Goal: Task Accomplishment & Management: Complete application form

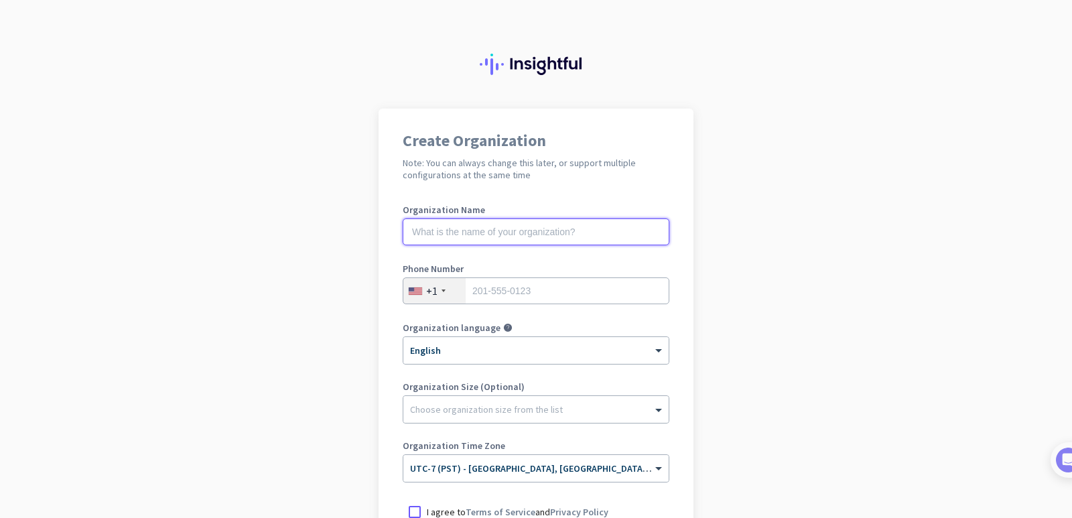
click at [574, 233] on input "text" at bounding box center [536, 231] width 267 height 27
type input "GaloRe Content Media Pro"
click at [509, 296] on input "tel" at bounding box center [536, 290] width 267 height 27
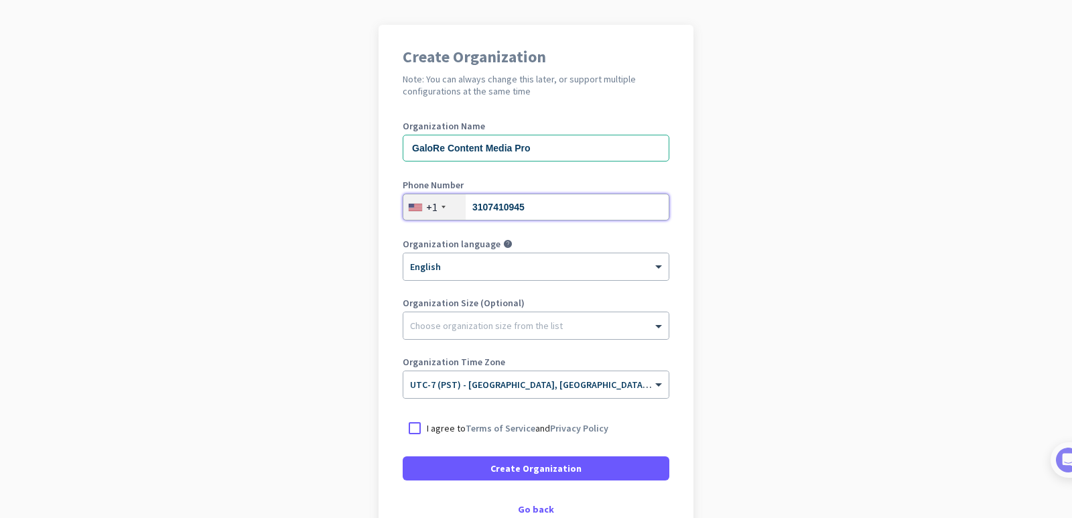
scroll to position [134, 0]
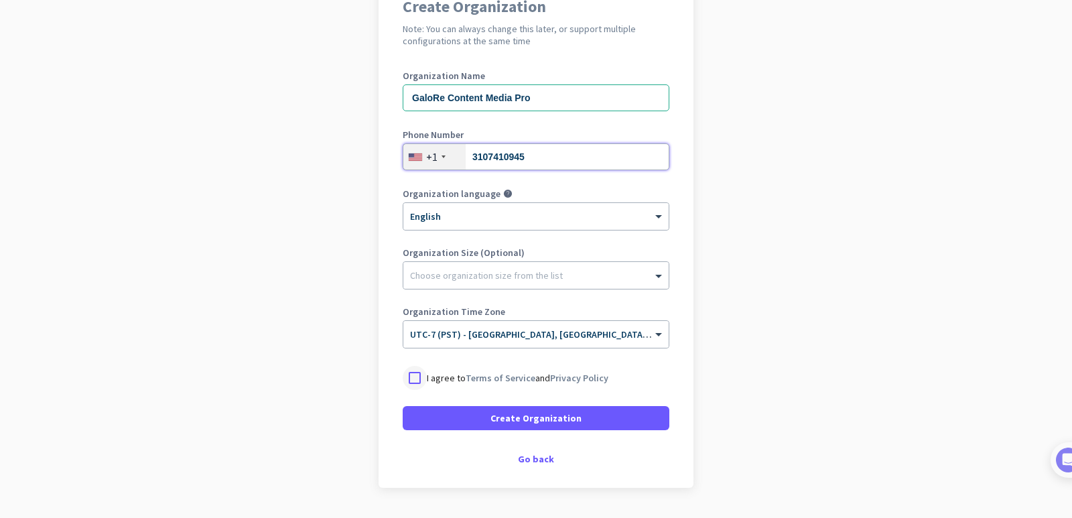
type input "3107410945"
click at [409, 378] on div at bounding box center [415, 378] width 24 height 24
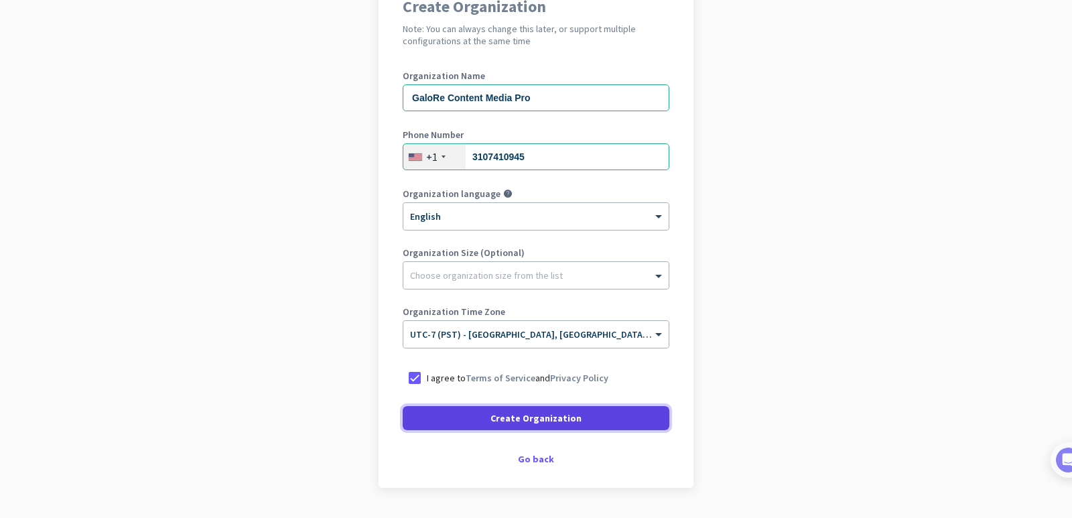
click at [493, 418] on span "Create Organization" at bounding box center [536, 417] width 91 height 13
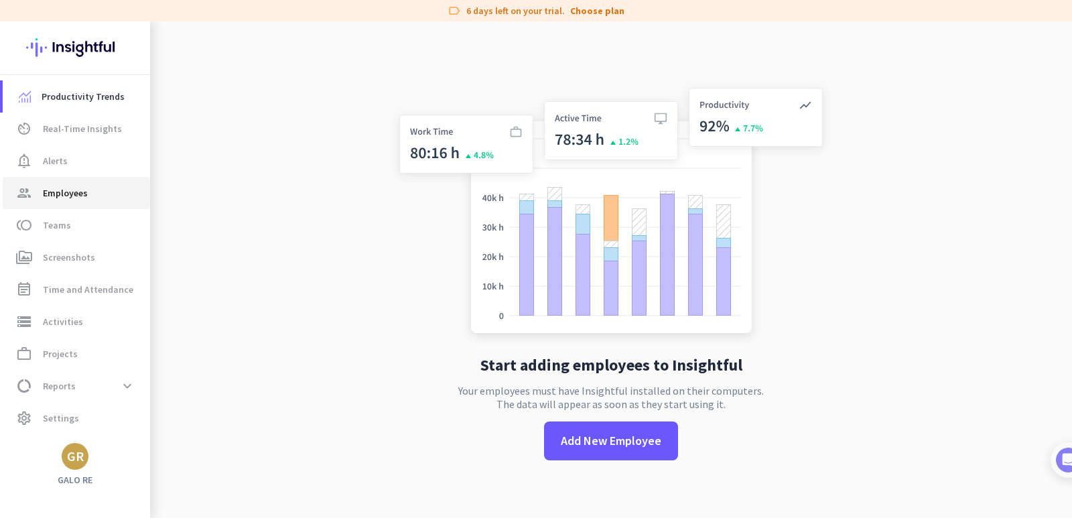
click at [88, 194] on span "group Employees" at bounding box center [76, 193] width 126 height 16
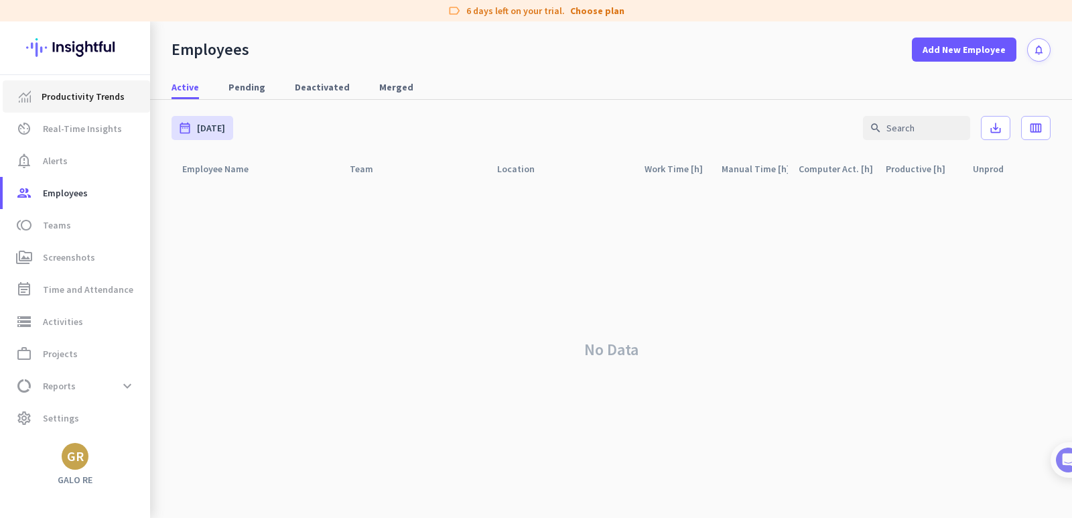
click at [86, 94] on span "Productivity Trends" at bounding box center [83, 96] width 83 height 16
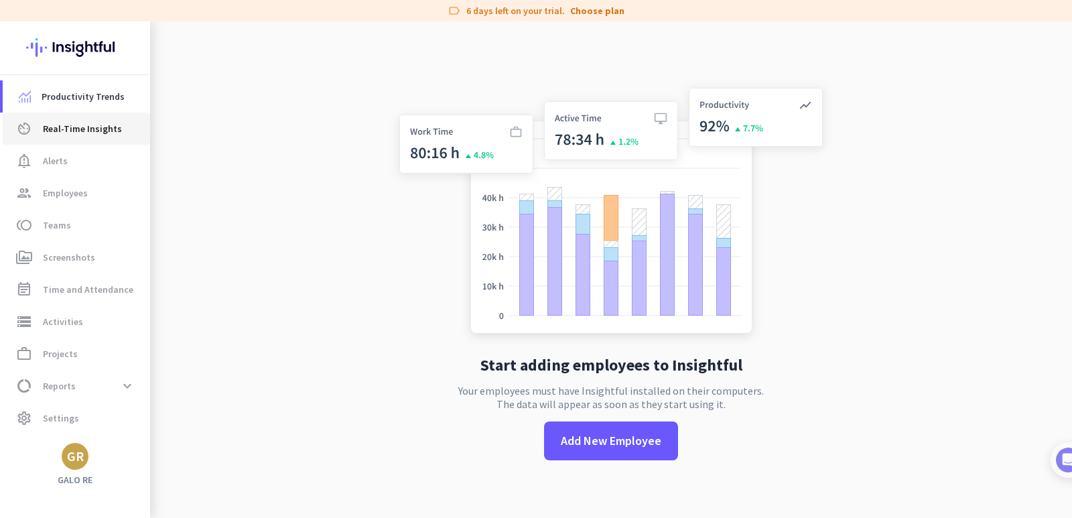
click at [81, 127] on span "Real-Time Insights" at bounding box center [82, 129] width 79 height 16
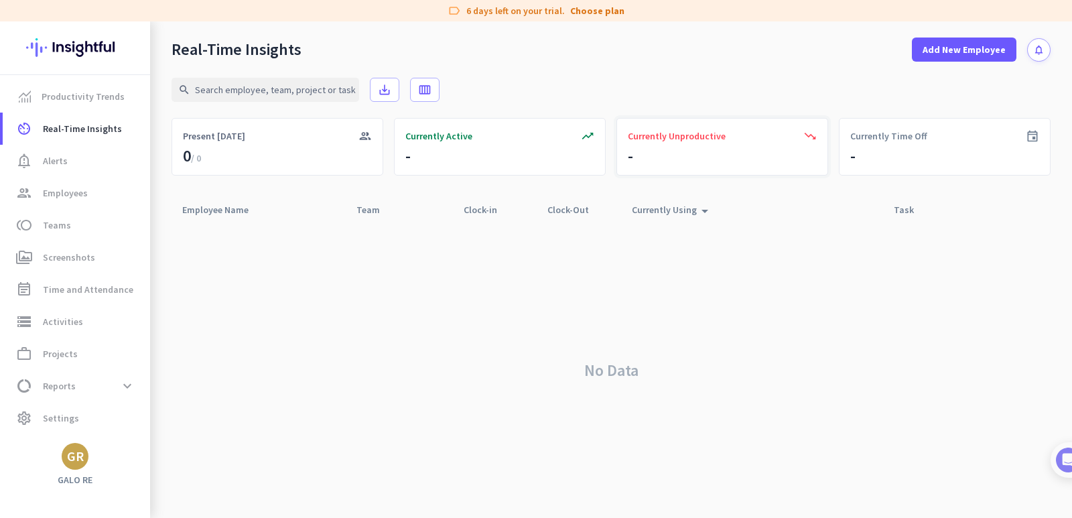
click at [664, 137] on span "Currently Unproductive" at bounding box center [677, 135] width 98 height 13
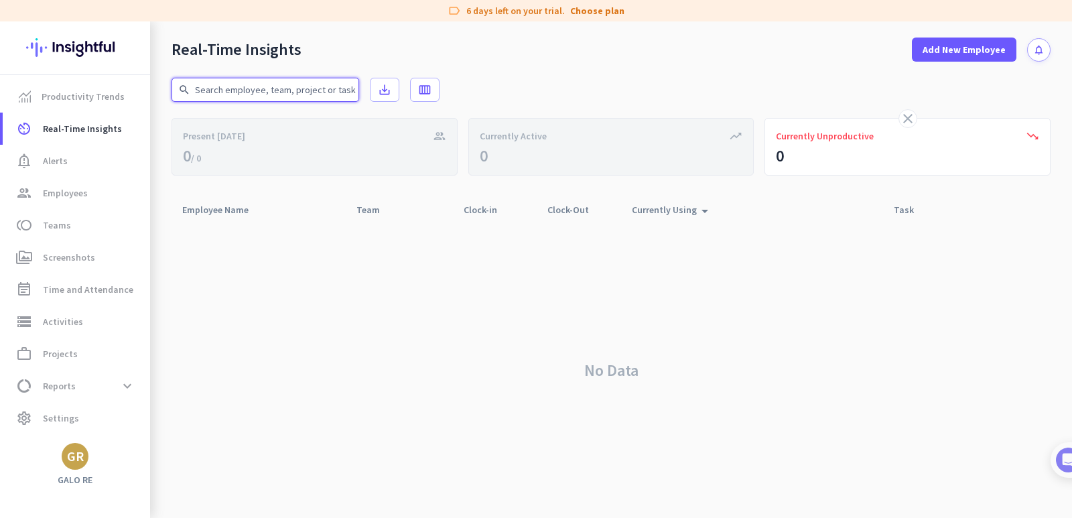
click at [289, 92] on input "text" at bounding box center [266, 90] width 188 height 24
type input "project musen"
click at [425, 84] on icon "calendar_view_week" at bounding box center [424, 89] width 13 height 13
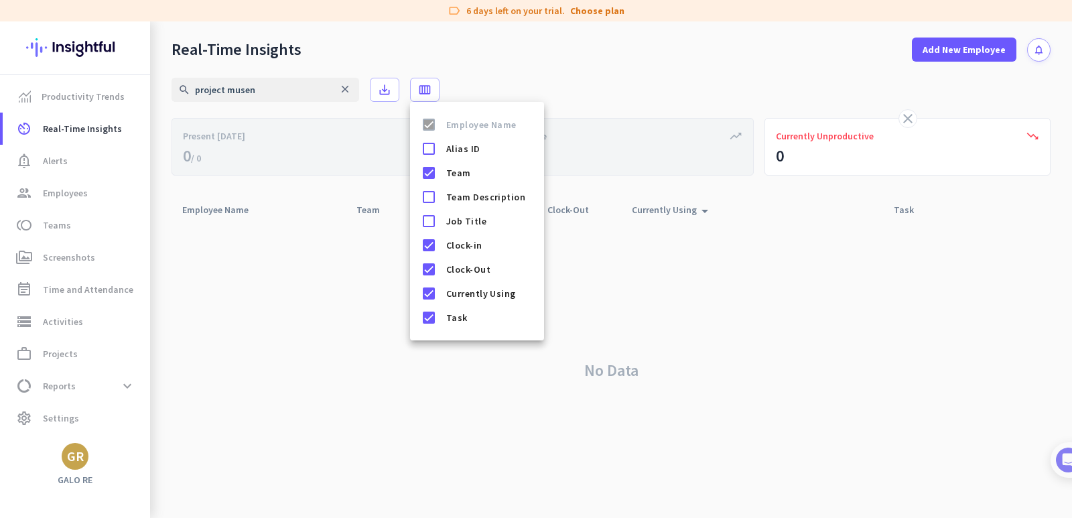
click at [342, 86] on div at bounding box center [536, 259] width 1072 height 518
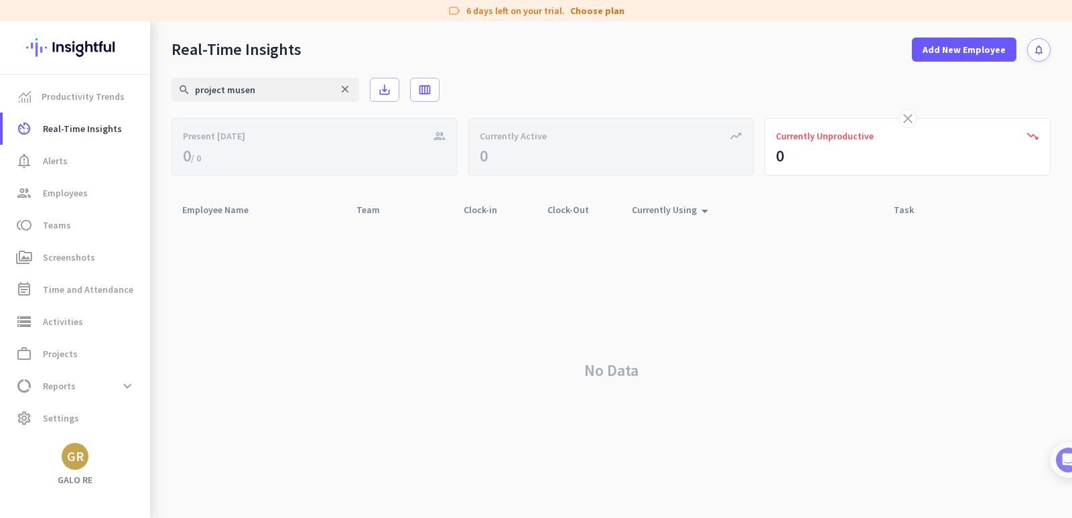
click at [344, 88] on icon "close" at bounding box center [345, 89] width 12 height 12
click at [97, 125] on span "Real-Time Insights" at bounding box center [82, 129] width 79 height 16
click at [90, 95] on span "Productivity Trends" at bounding box center [83, 96] width 83 height 16
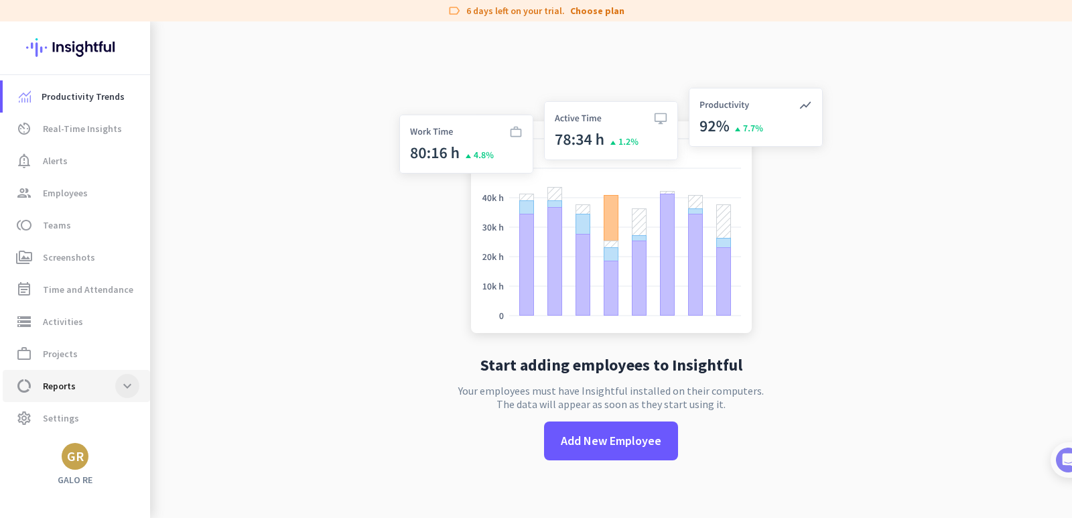
click at [126, 379] on span at bounding box center [127, 386] width 24 height 24
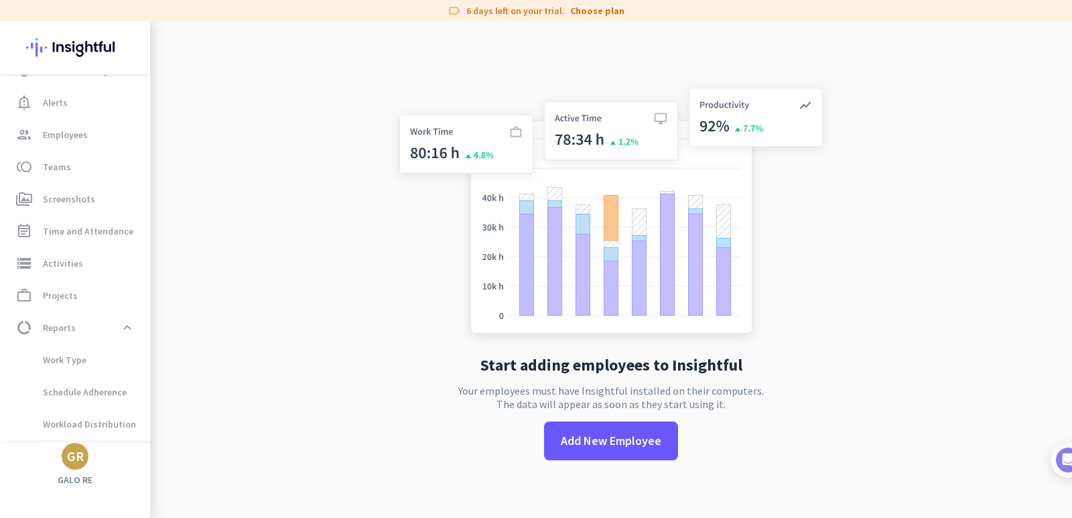
scroll to position [120, 0]
click at [106, 389] on span "Apps & Websites" at bounding box center [62, 395] width 99 height 32
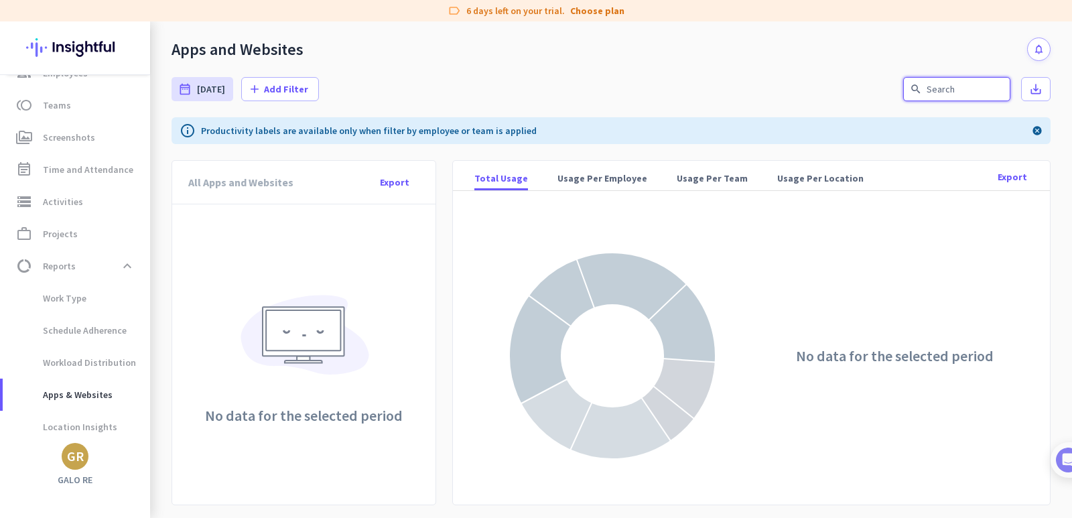
click at [936, 91] on input "text" at bounding box center [956, 89] width 107 height 24
type input "malachite-projectmusen"
click at [60, 134] on span "Screenshots" at bounding box center [69, 137] width 52 height 16
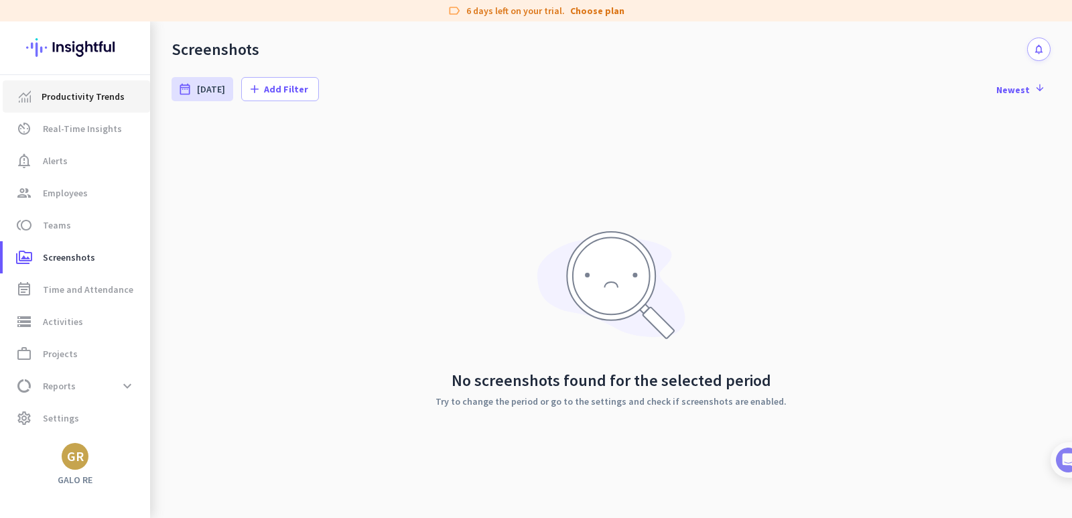
click at [91, 98] on span "Productivity Trends" at bounding box center [83, 96] width 83 height 16
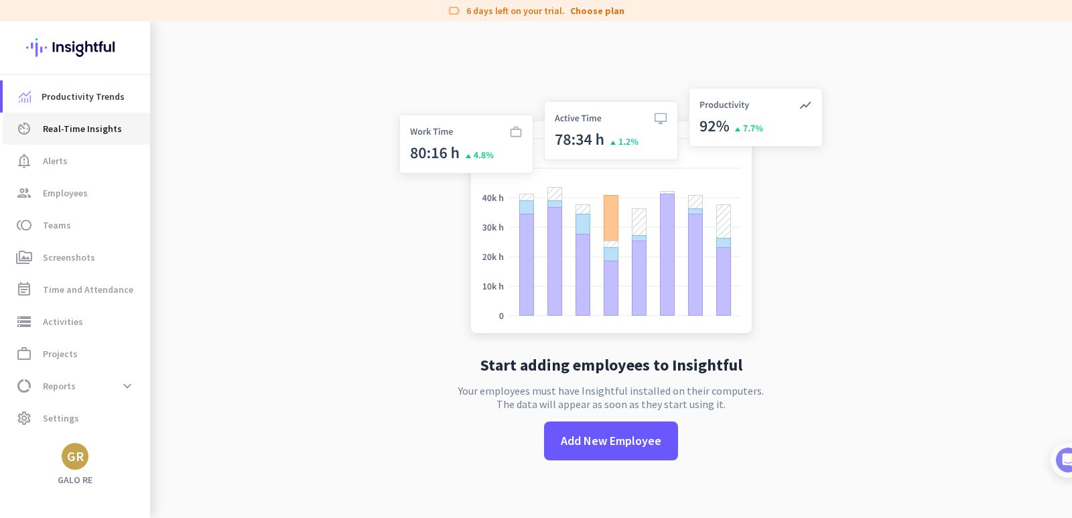
click at [78, 126] on span "Real-Time Insights" at bounding box center [82, 129] width 79 height 16
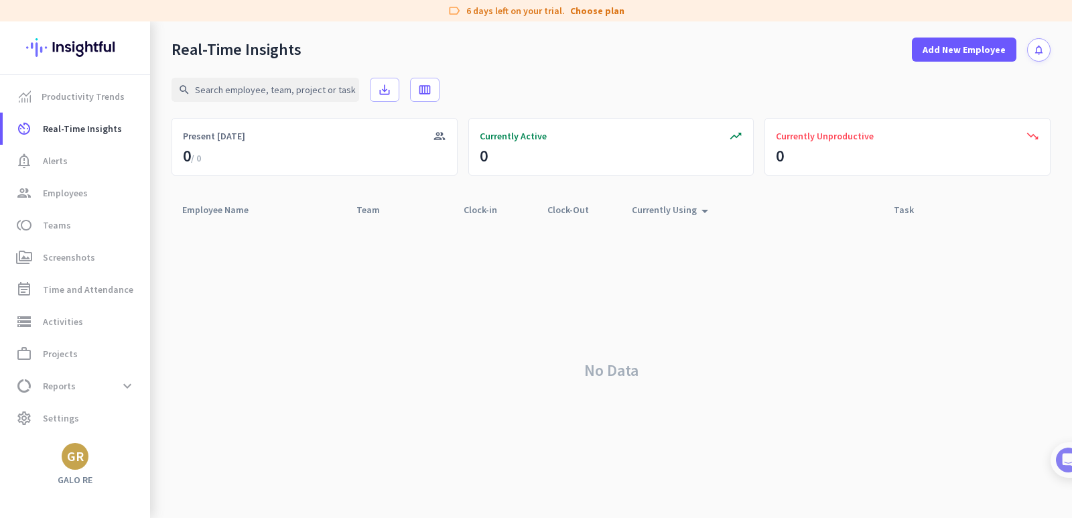
click at [72, 48] on img at bounding box center [75, 47] width 98 height 52
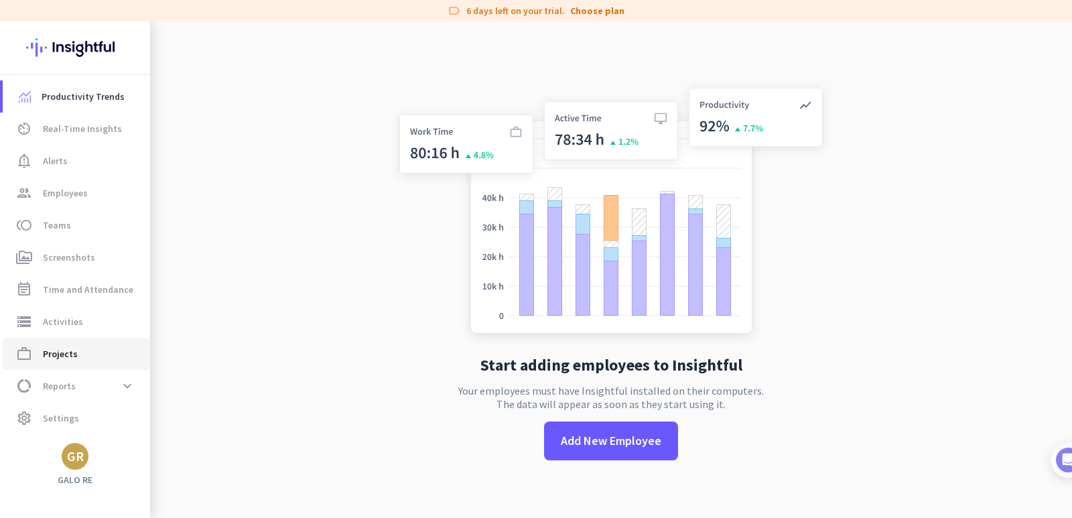
click at [80, 356] on span "work_outline Projects" at bounding box center [76, 354] width 126 height 16
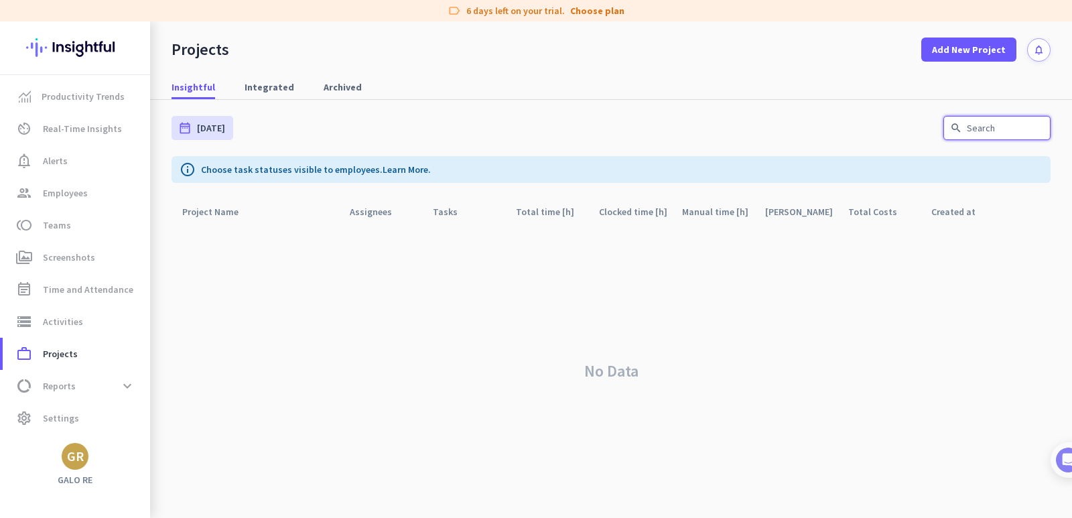
click at [1009, 135] on input "text" at bounding box center [996, 128] width 107 height 24
type input "malachite-projectmusen"
click at [984, 48] on span "Add New Project" at bounding box center [969, 49] width 74 height 13
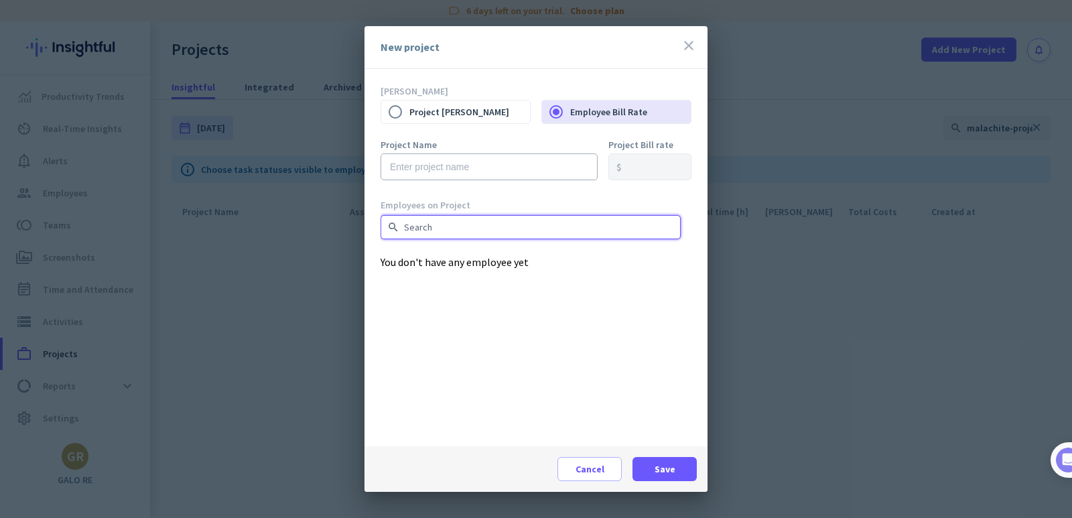
click at [476, 226] on input "text" at bounding box center [531, 227] width 300 height 24
click at [470, 221] on input "malachite" at bounding box center [531, 227] width 300 height 24
type input "malachite-projectmusen"
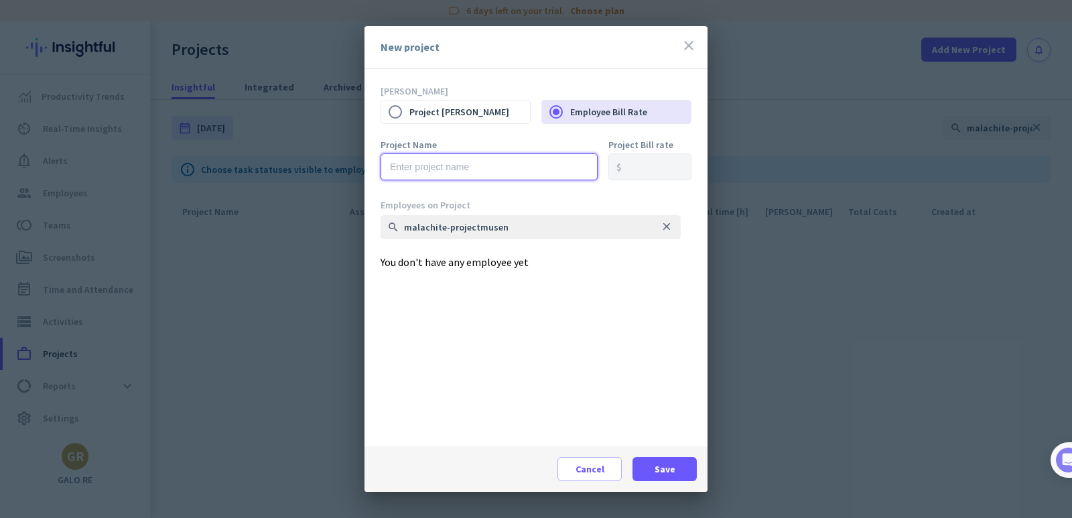
click at [501, 171] on input "text" at bounding box center [489, 166] width 217 height 27
type input "malachite-projectmusen"
drag, startPoint x: 612, startPoint y: 109, endPoint x: 582, endPoint y: 113, distance: 30.4
click at [612, 111] on label "Employee Bill Rate" at bounding box center [630, 112] width 121 height 28
click at [570, 111] on input "Employee Bill Rate" at bounding box center [556, 112] width 28 height 28
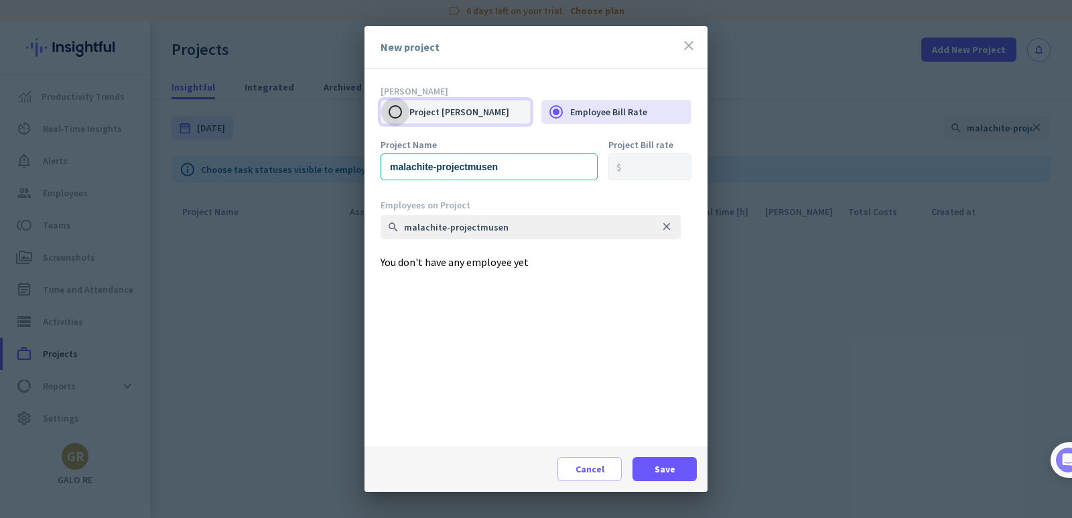
click at [396, 110] on input "Project [PERSON_NAME]" at bounding box center [395, 112] width 28 height 28
radio input "true"
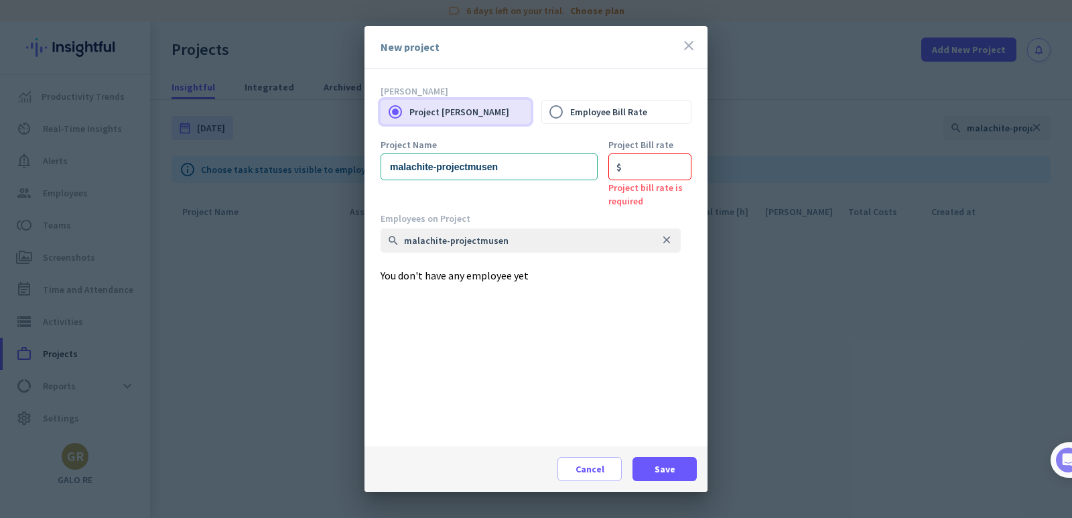
click at [692, 42] on icon "close" at bounding box center [689, 46] width 16 height 16
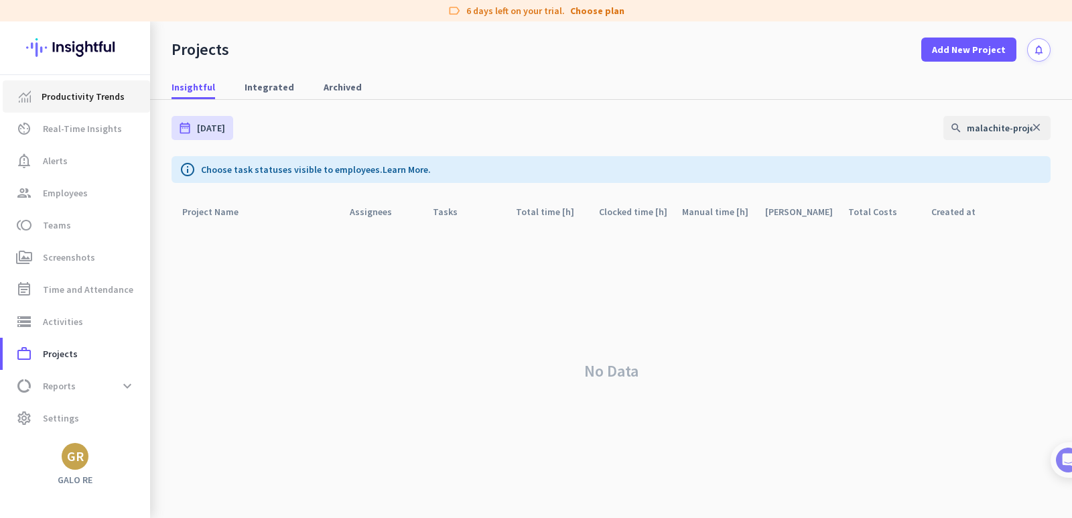
click at [73, 92] on span "Productivity Trends" at bounding box center [83, 96] width 83 height 16
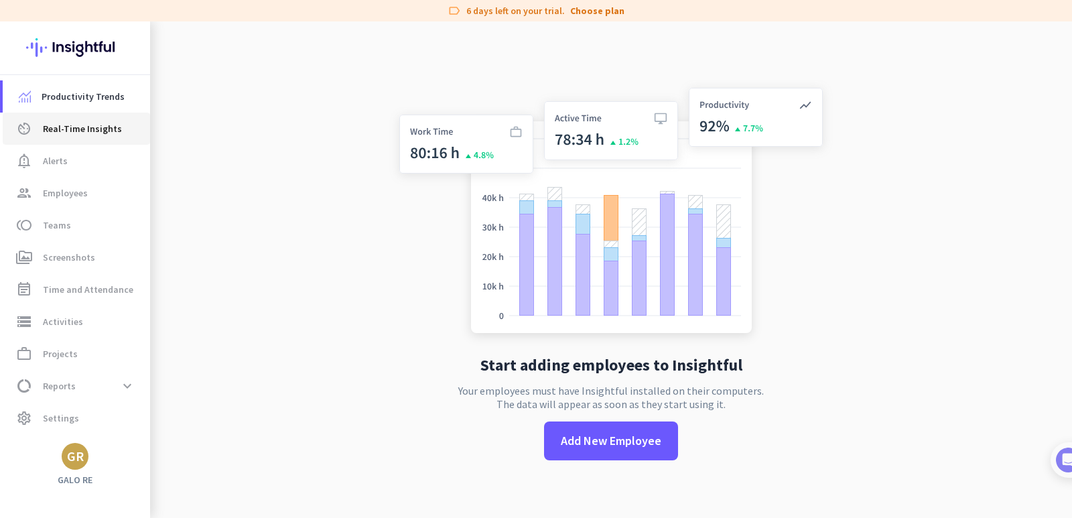
click at [67, 135] on span "Real-Time Insights" at bounding box center [82, 129] width 79 height 16
